Goal: Find specific fact: Find specific page/section

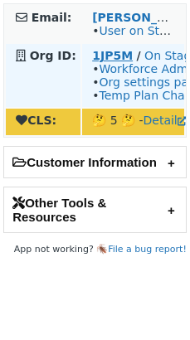
click at [118, 50] on strong "1JP5M" at bounding box center [112, 55] width 41 height 13
